Goal: Transaction & Acquisition: Purchase product/service

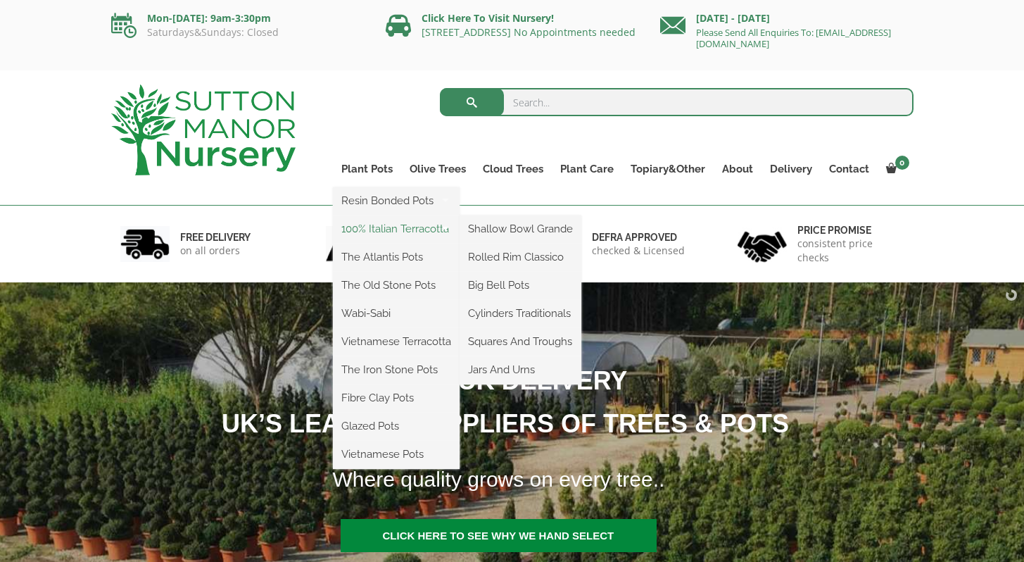
click at [374, 225] on link "100% Italian Terracotta" at bounding box center [396, 228] width 127 height 21
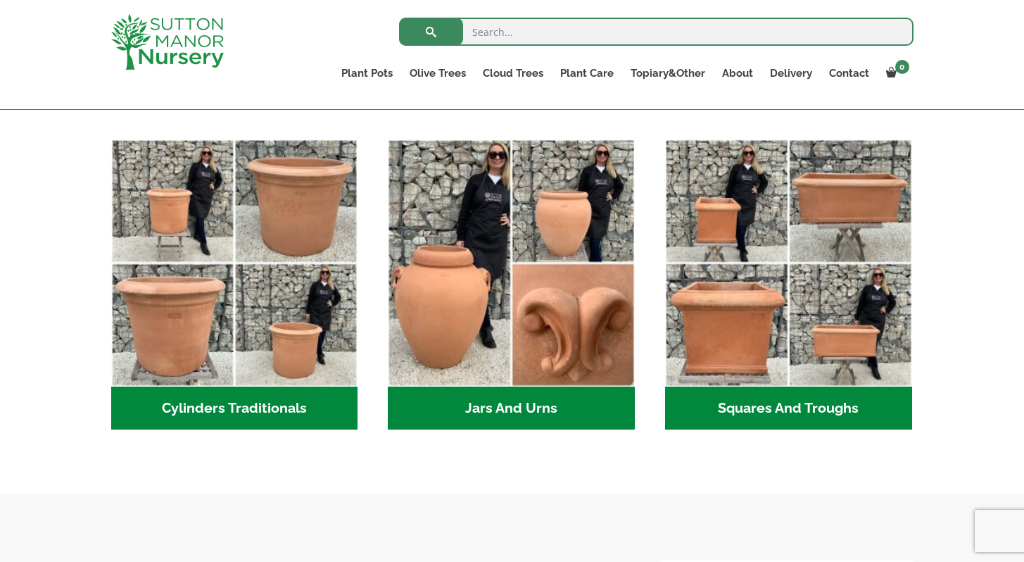
scroll to position [759, 0]
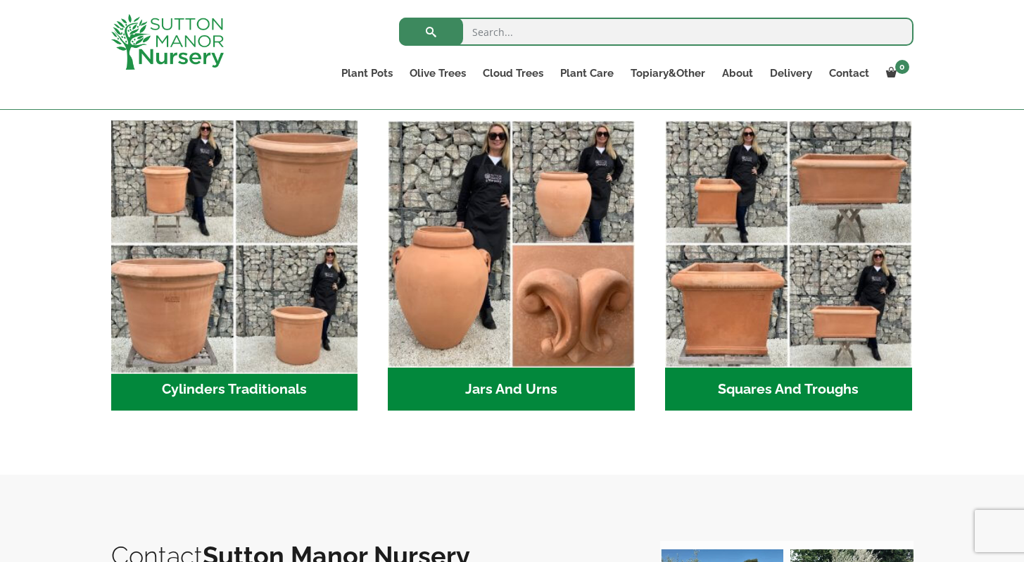
click at [180, 313] on img "Visit product category Cylinders Traditionals" at bounding box center [234, 244] width 259 height 259
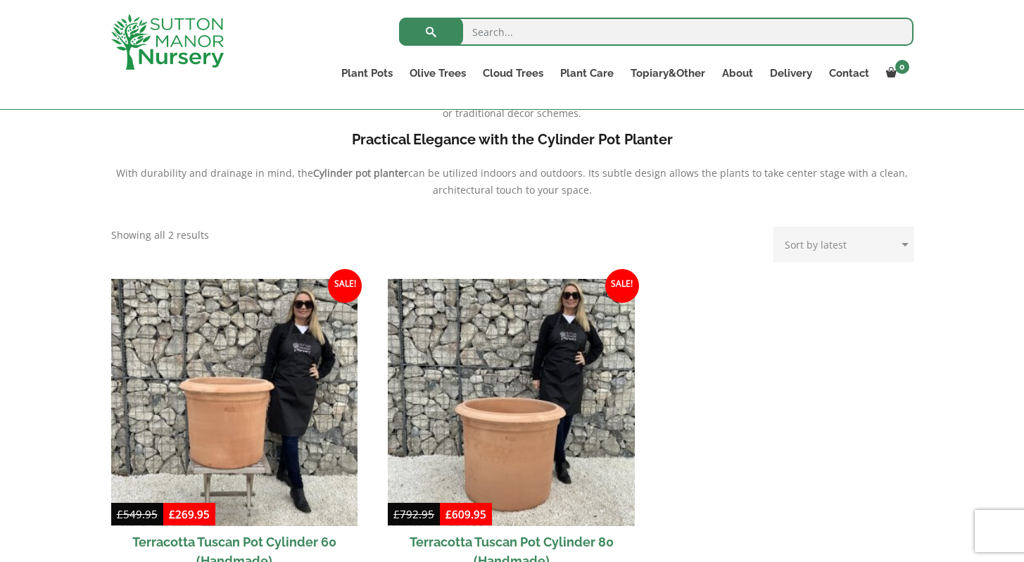
scroll to position [587, 0]
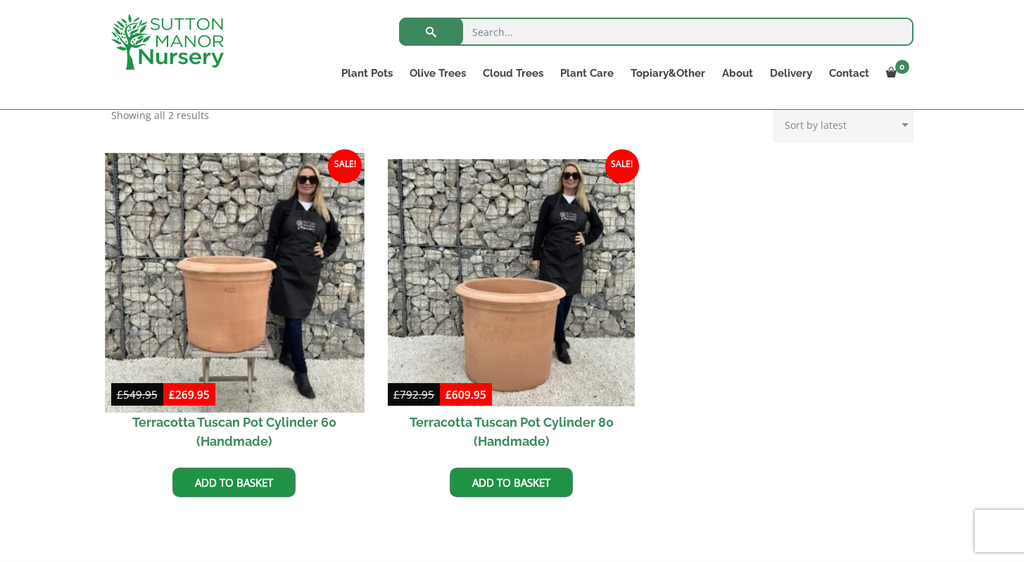
click at [232, 355] on img at bounding box center [234, 282] width 259 height 259
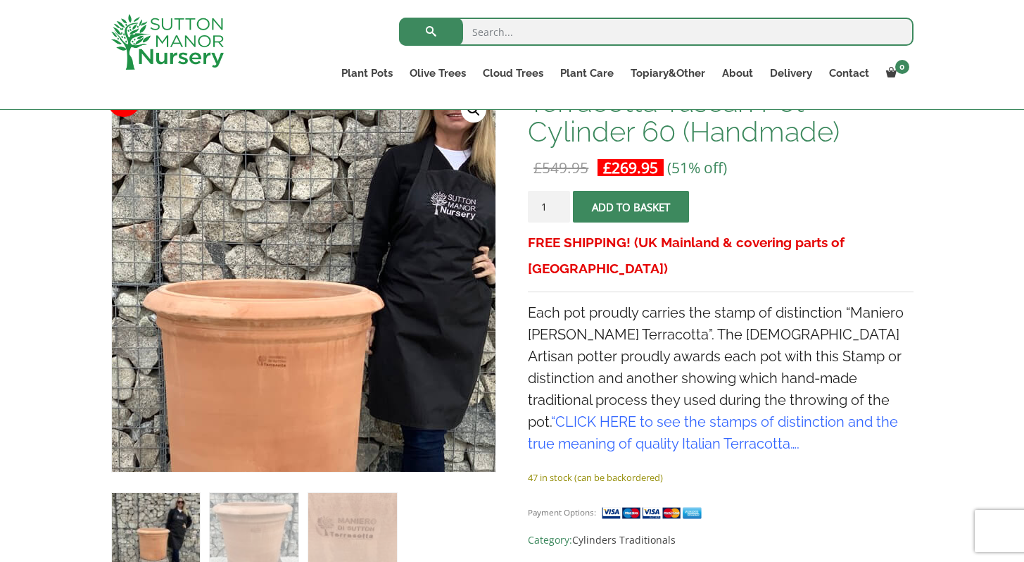
scroll to position [243, 0]
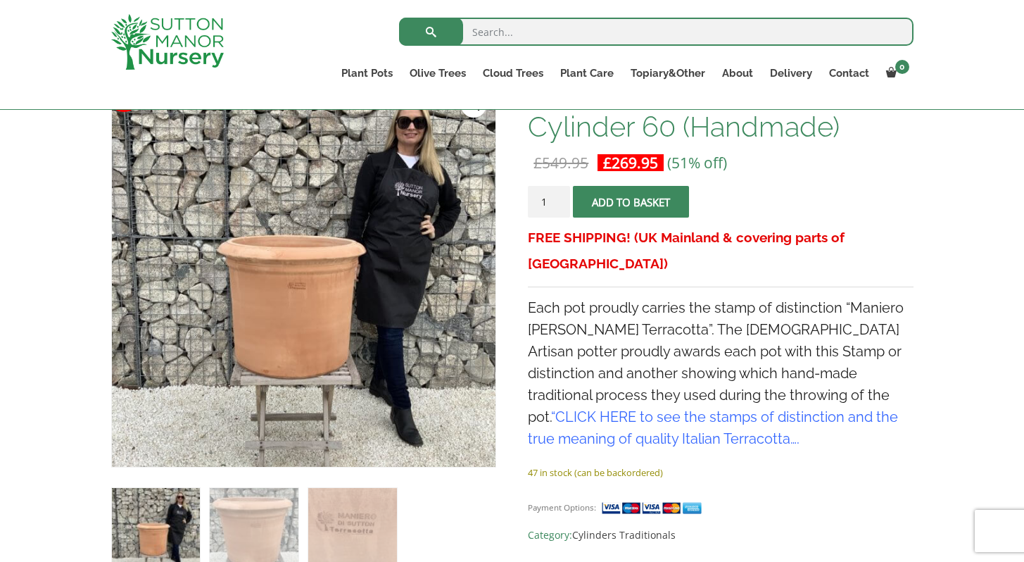
drag, startPoint x: 556, startPoint y: 208, endPoint x: 543, endPoint y: 208, distance: 13.4
click at [543, 208] on input "1" at bounding box center [549, 202] width 42 height 32
type input "2"
click at [564, 200] on input "2" at bounding box center [549, 202] width 42 height 32
click at [604, 201] on button "Add to basket" at bounding box center [631, 202] width 116 height 32
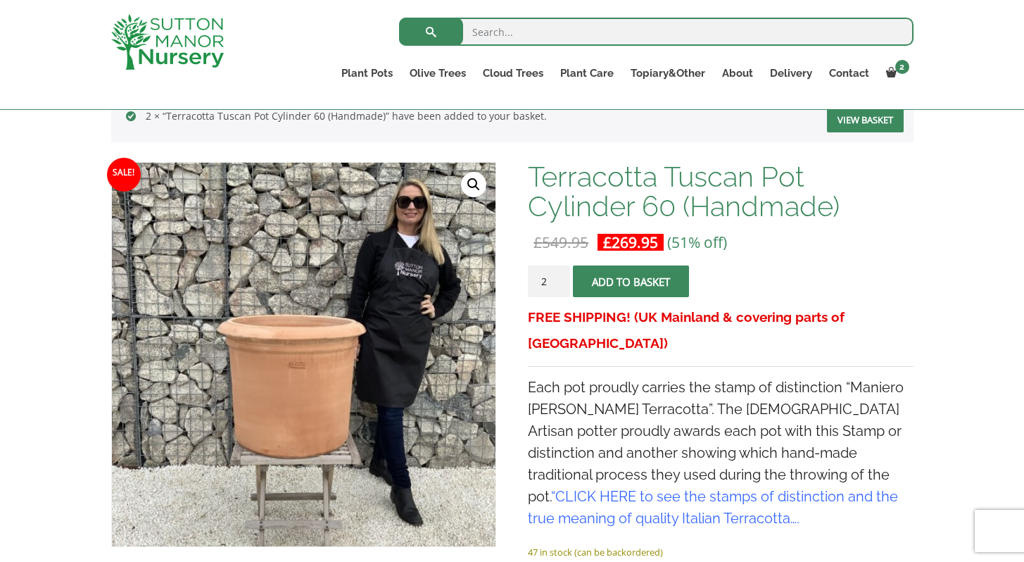
scroll to position [232, 0]
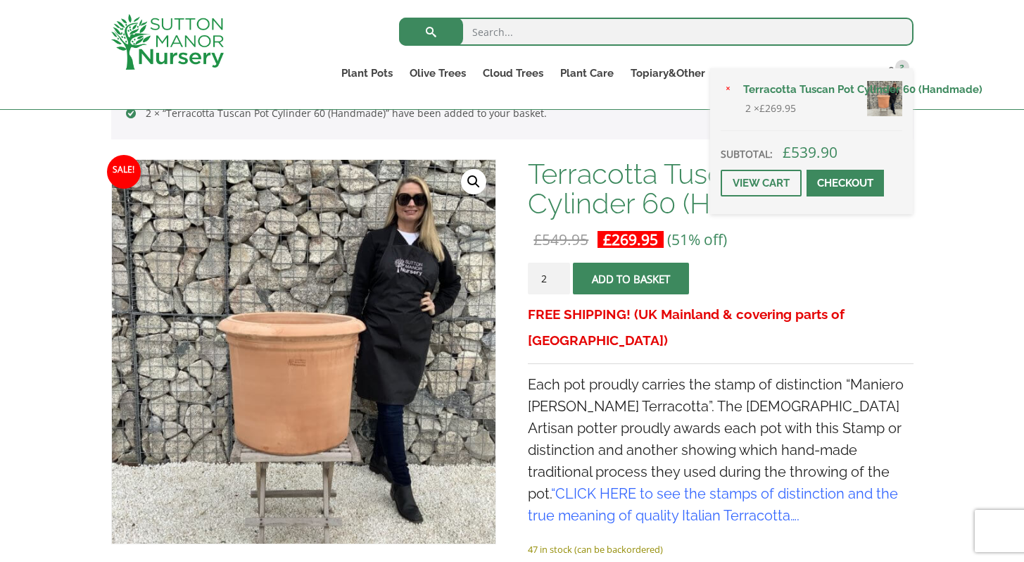
click at [854, 182] on link "Checkout" at bounding box center [845, 183] width 77 height 27
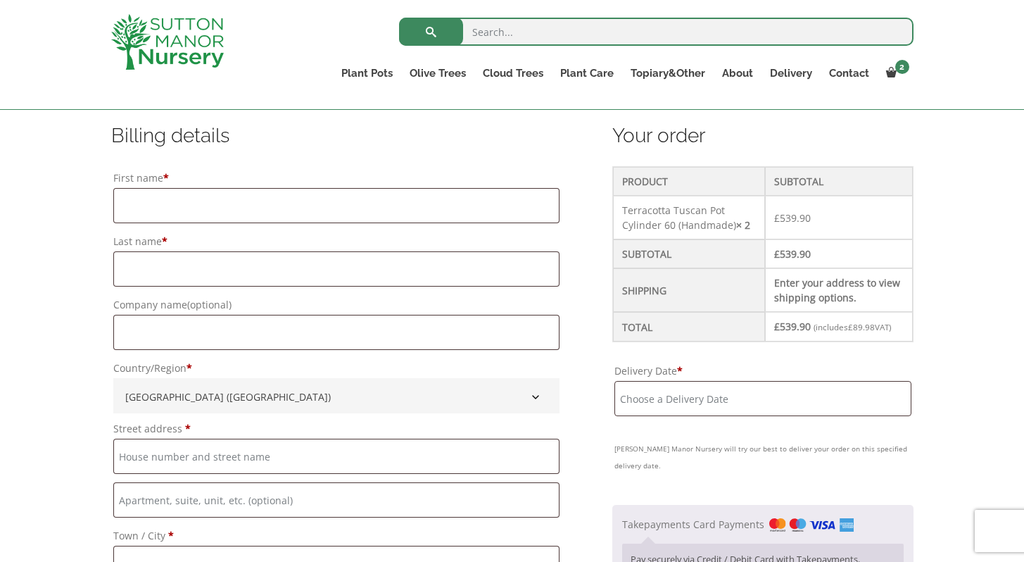
scroll to position [355, 0]
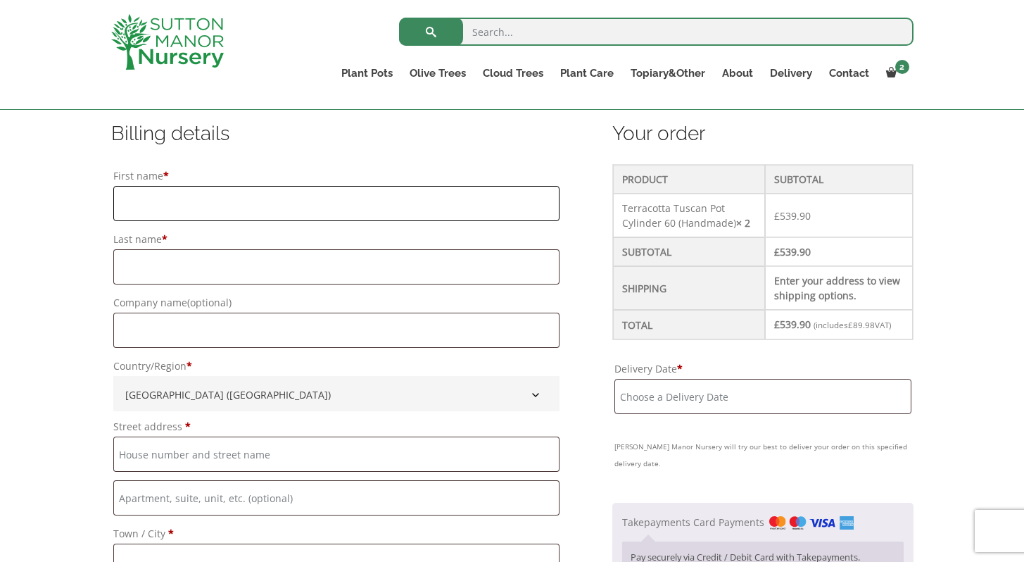
click at [341, 213] on input "First name *" at bounding box center [336, 203] width 447 height 35
type input "Jack"
type input "Wrigley"
type input "[PERSON_NAME]"
type input "[GEOGRAPHIC_DATA]"
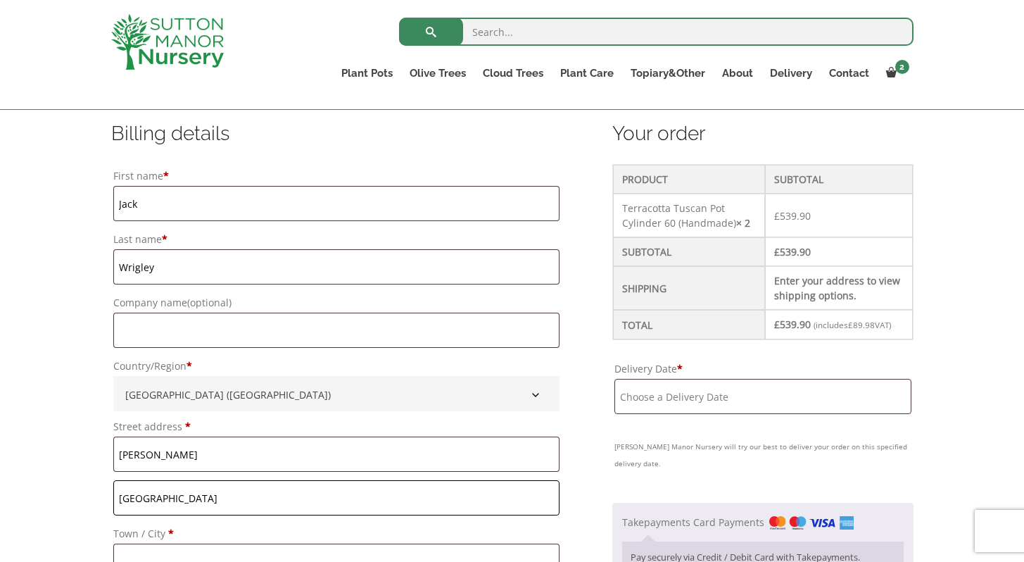
type input "Craven Arms,"
type input "[GEOGRAPHIC_DATA]"
type input "SY7 9DH"
type input "07958614220"
type input "[EMAIL_ADDRESS][DOMAIN_NAME]"
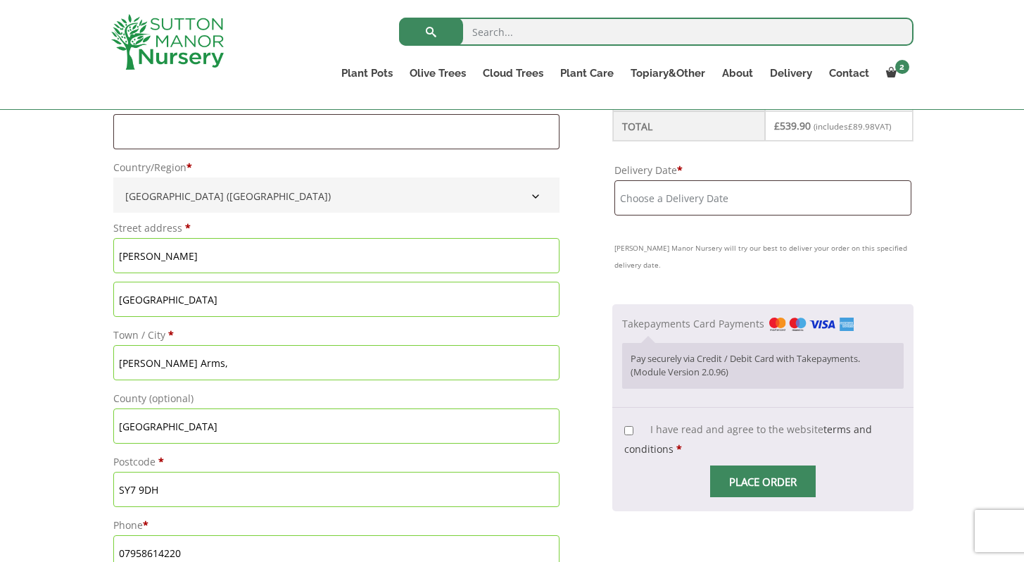
scroll to position [595, 0]
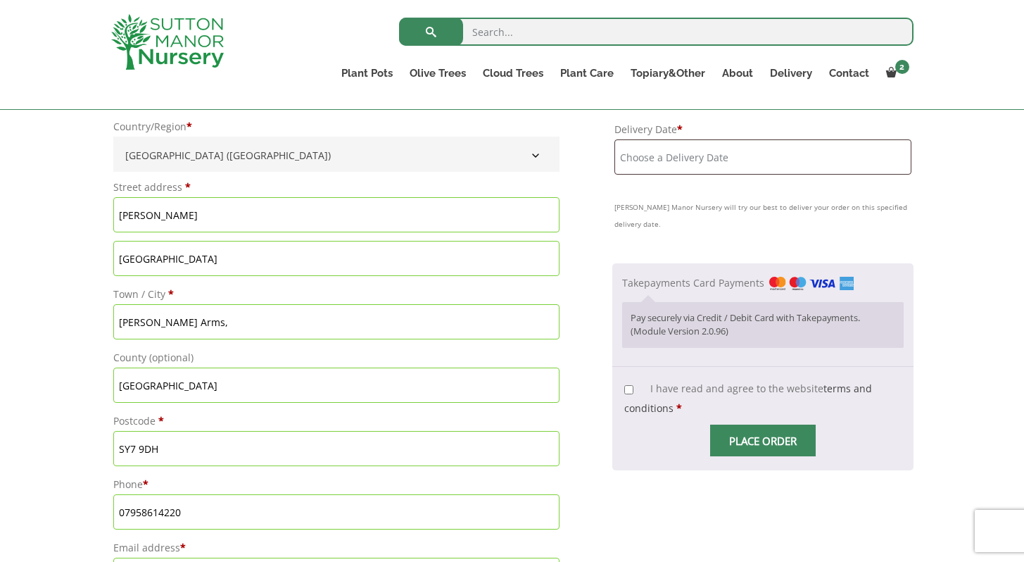
click at [631, 387] on input "I have read and agree to the website terms and conditions *" at bounding box center [628, 389] width 9 height 9
checkbox input "true"
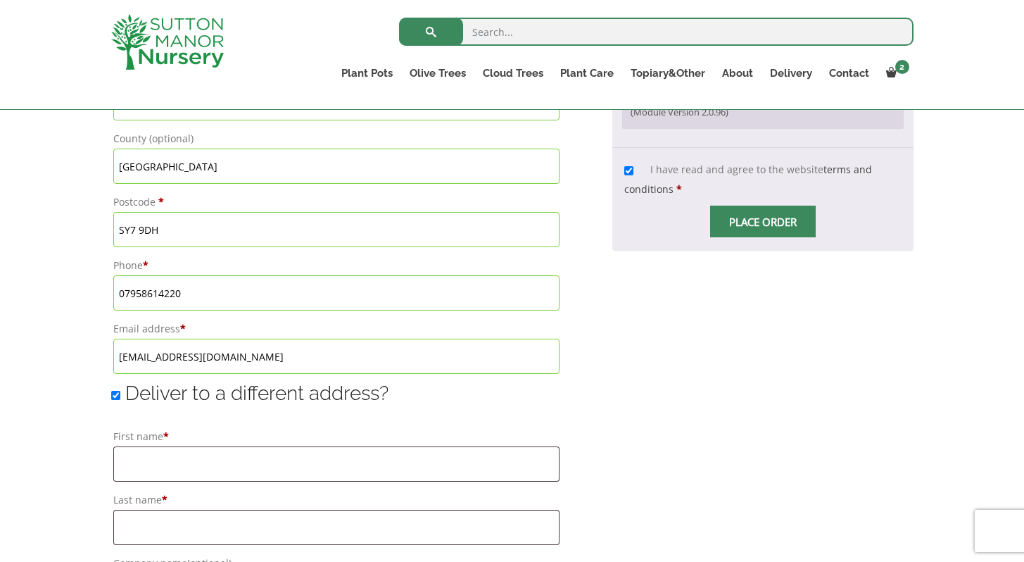
scroll to position [834, 0]
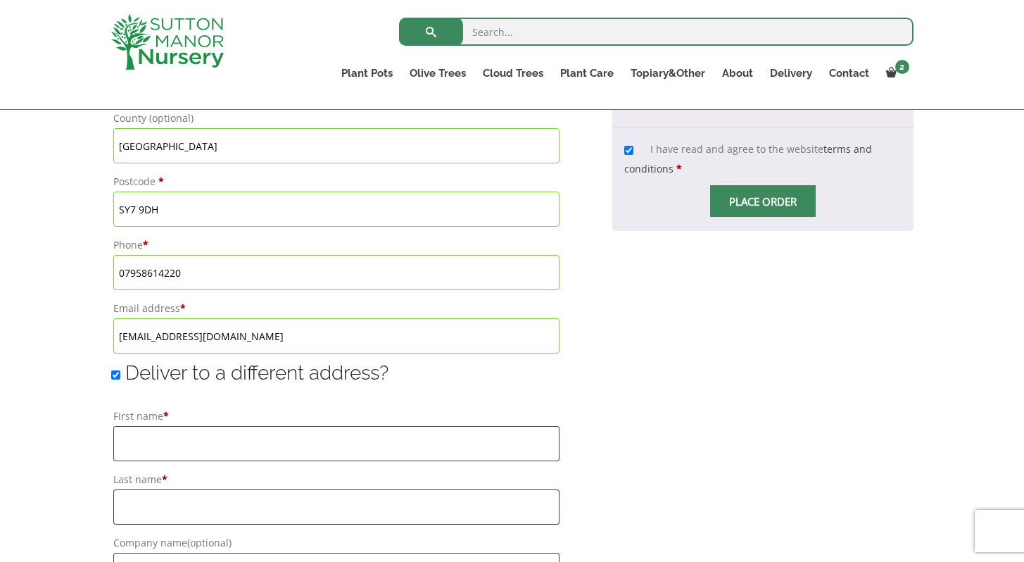
click at [118, 375] on input "Deliver to a different address?" at bounding box center [115, 374] width 9 height 9
checkbox input "false"
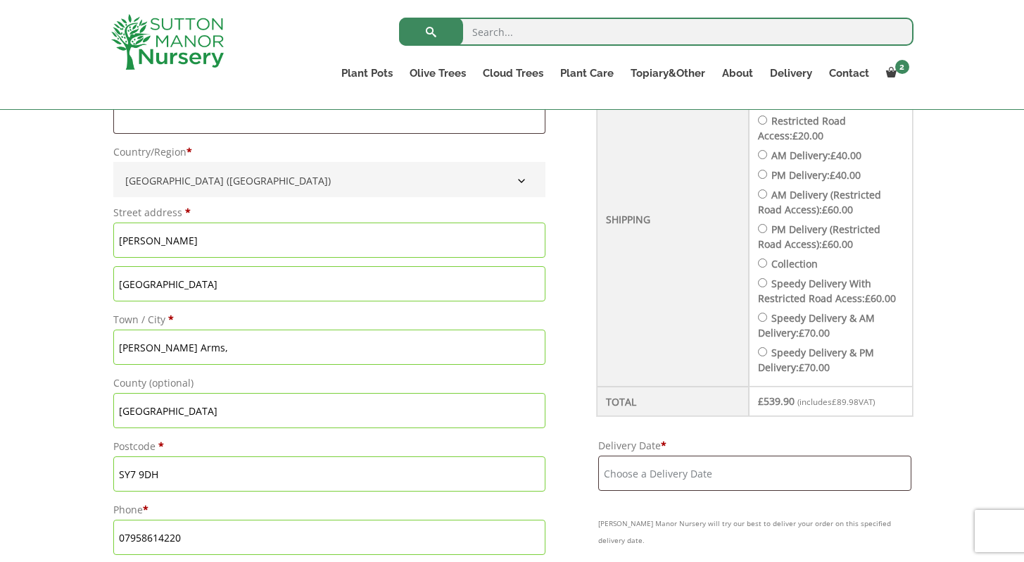
scroll to position [588, 0]
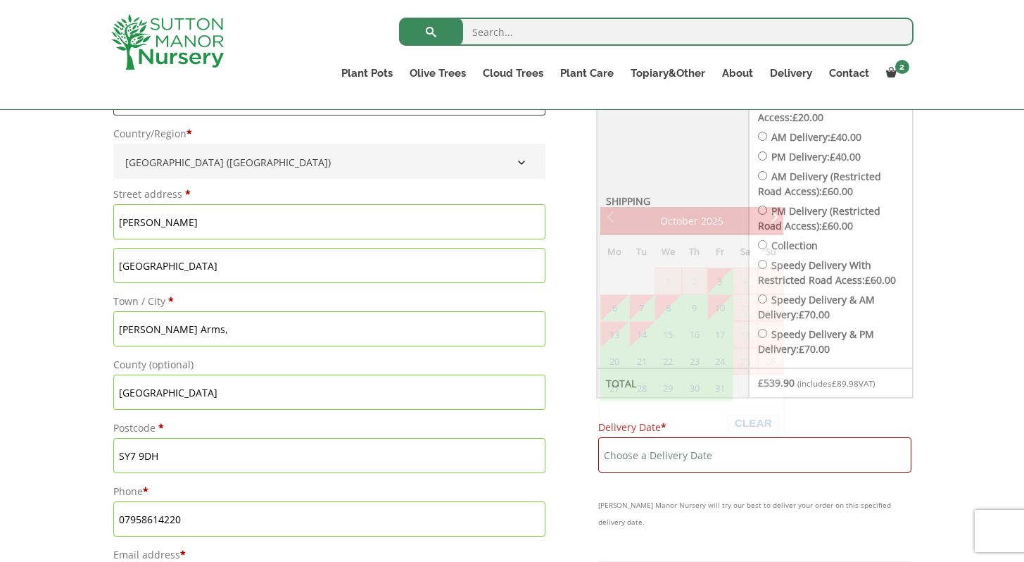
click at [728, 459] on input "Delivery Date *" at bounding box center [754, 454] width 313 height 35
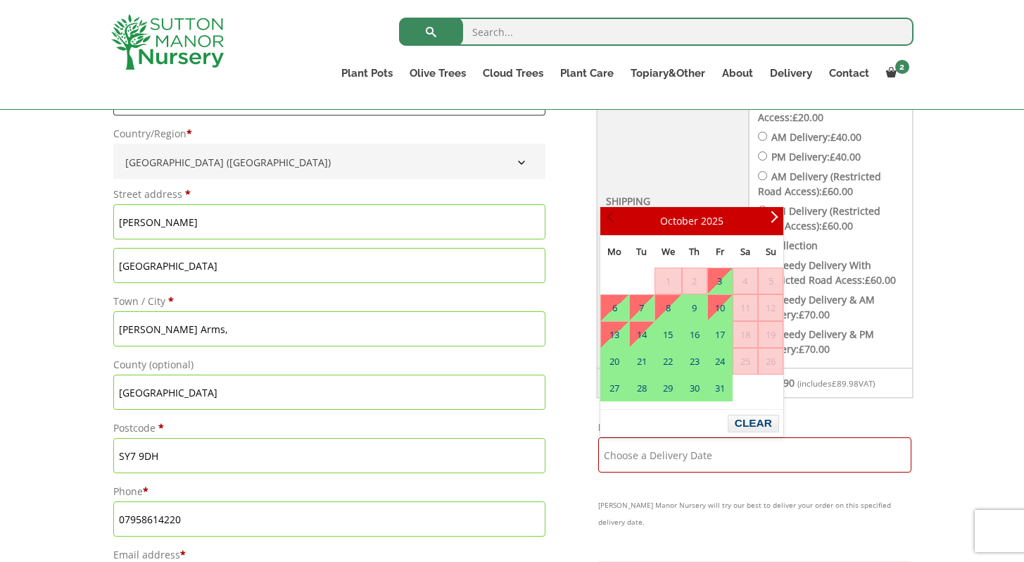
click at [610, 218] on span "Prev" at bounding box center [612, 220] width 11 height 11
click at [609, 304] on link "6" at bounding box center [614, 307] width 27 height 25
type input "[DATE]"
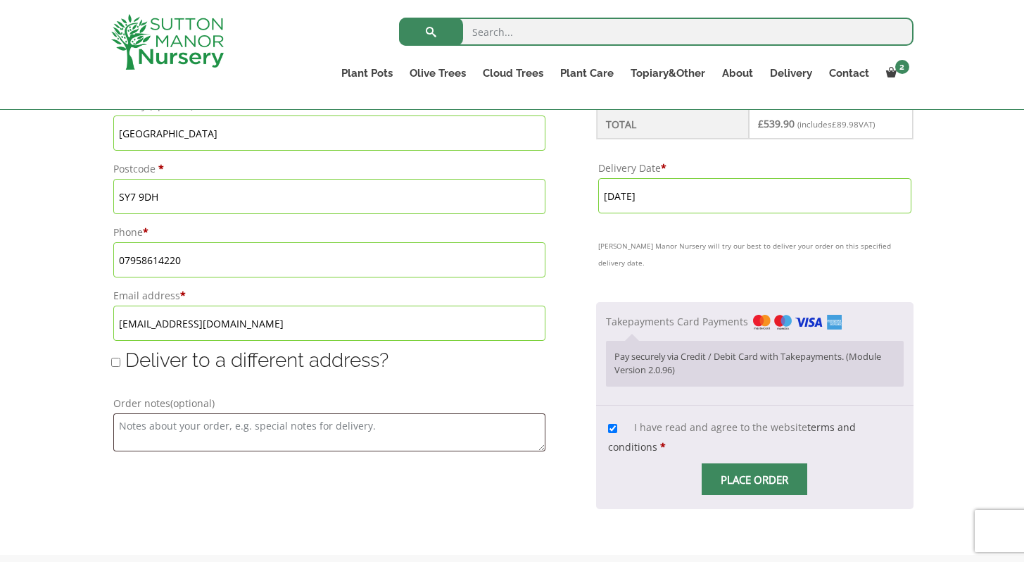
scroll to position [862, 0]
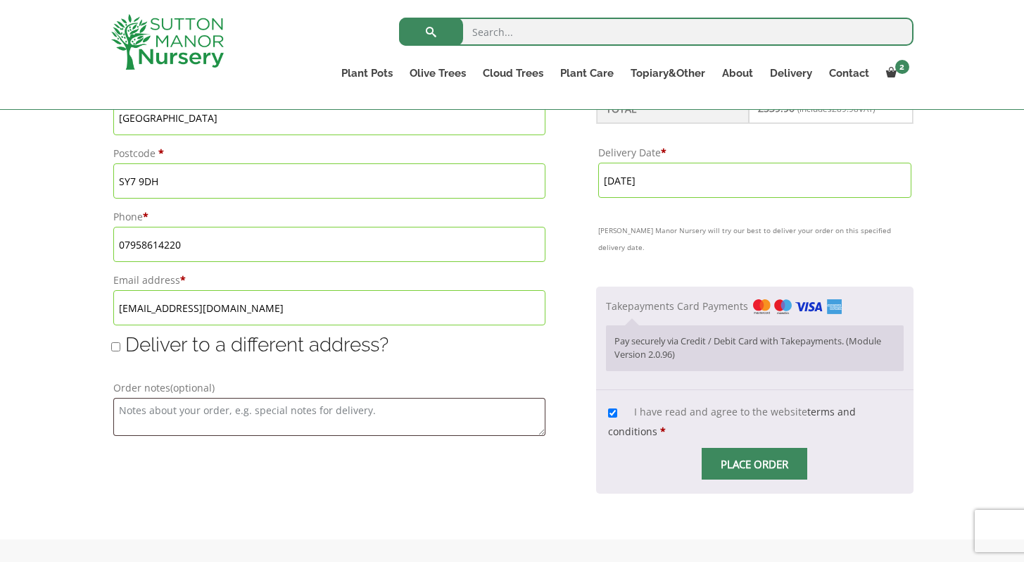
click at [803, 448] on input "Place order" at bounding box center [755, 464] width 106 height 32
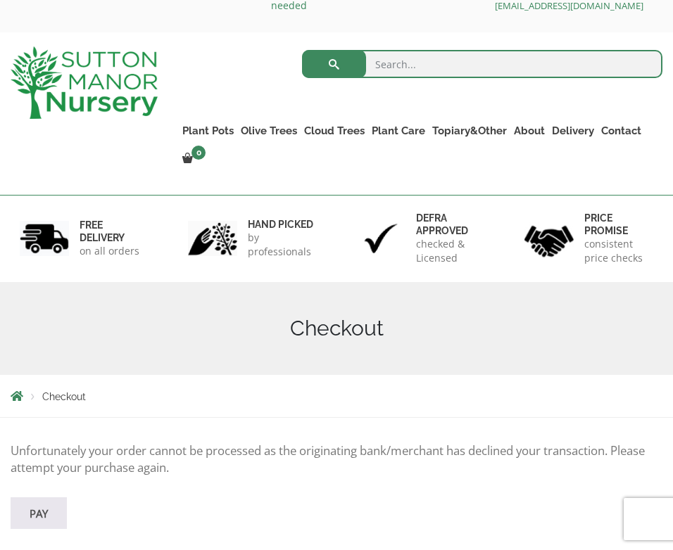
scroll to position [41, 0]
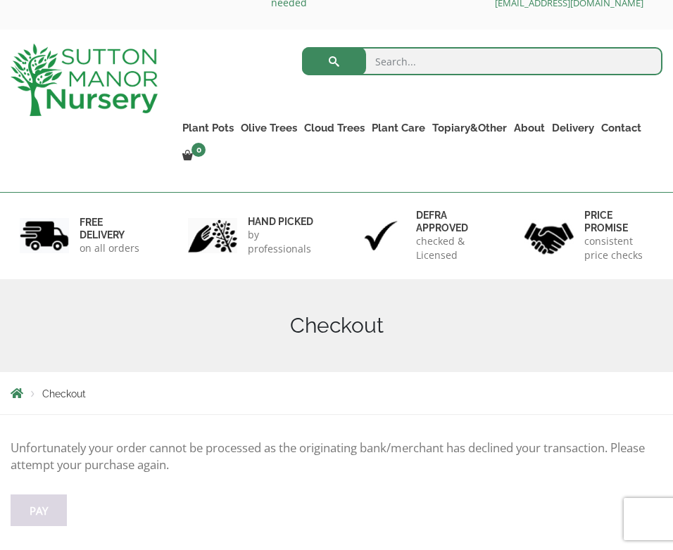
click at [58, 495] on link "Pay" at bounding box center [39, 511] width 56 height 32
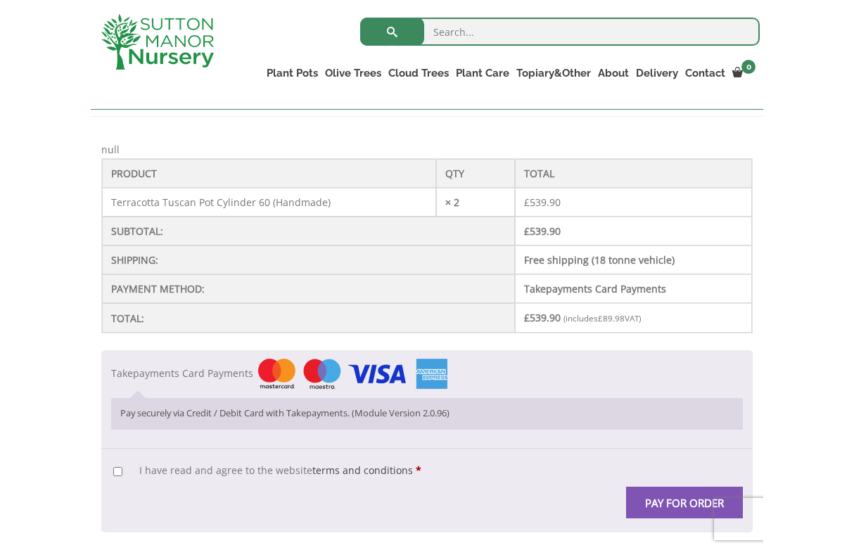
scroll to position [276, 0]
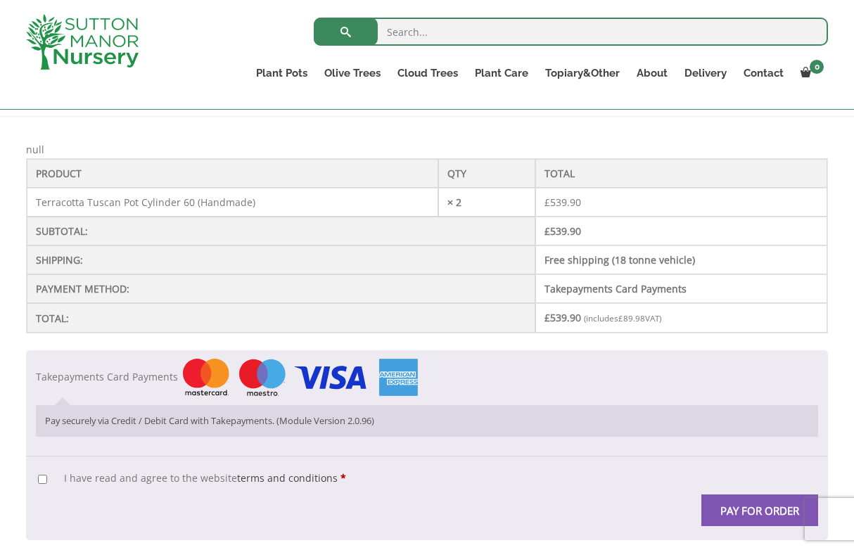
click at [42, 479] on input "I have read and agree to the website terms and conditions *" at bounding box center [42, 479] width 9 height 9
checkbox input "true"
click at [672, 505] on button "Pay for order" at bounding box center [760, 511] width 117 height 32
